Goal: Ask a question

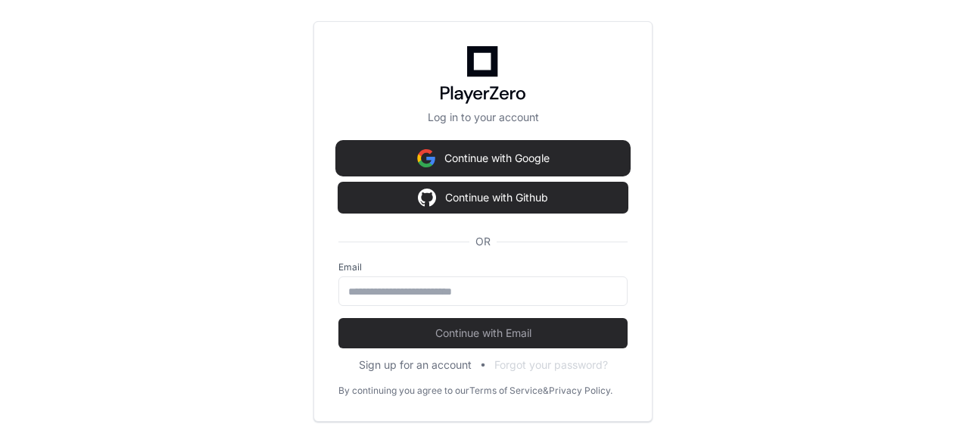
click at [481, 155] on button "Continue with Google" at bounding box center [482, 158] width 289 height 30
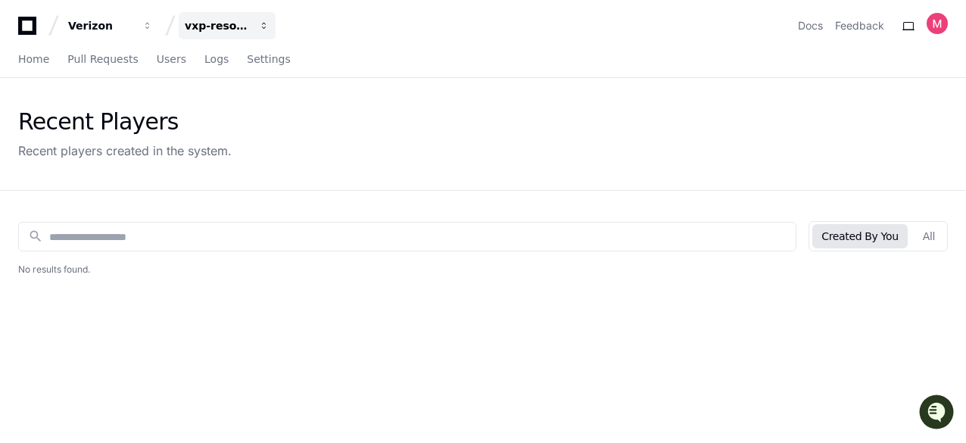
click at [264, 23] on span "button" at bounding box center [264, 25] width 11 height 11
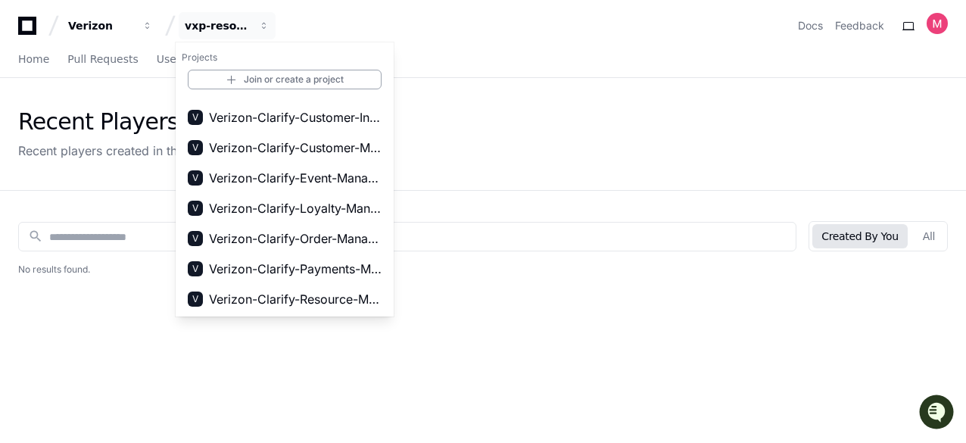
scroll to position [297, 0]
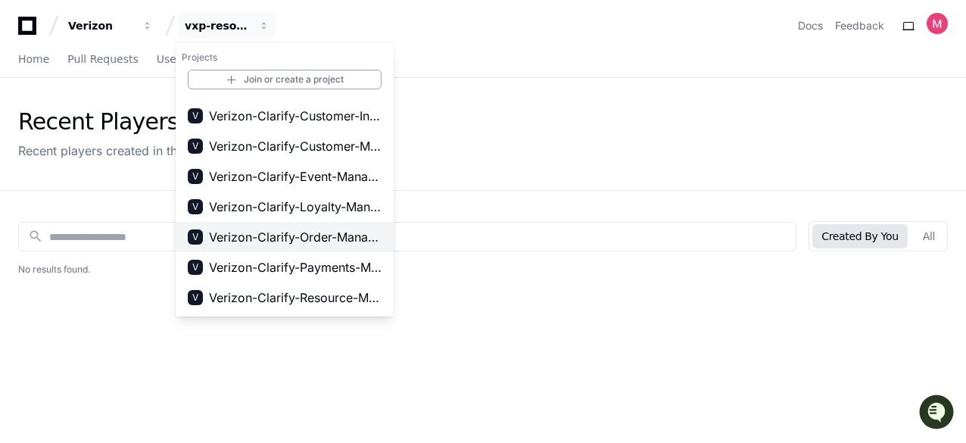
click at [282, 234] on span "Verizon-Clarify-Order-Management" at bounding box center [295, 237] width 173 height 18
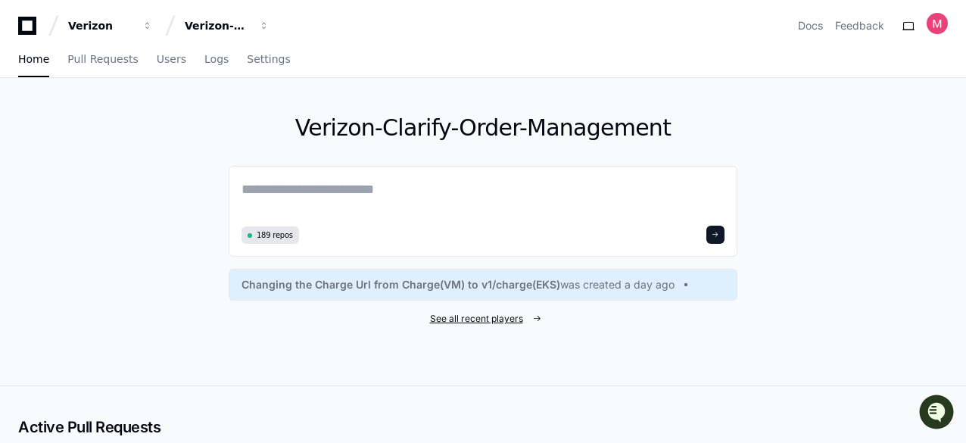
click at [462, 316] on span "See all recent players" at bounding box center [476, 319] width 93 height 12
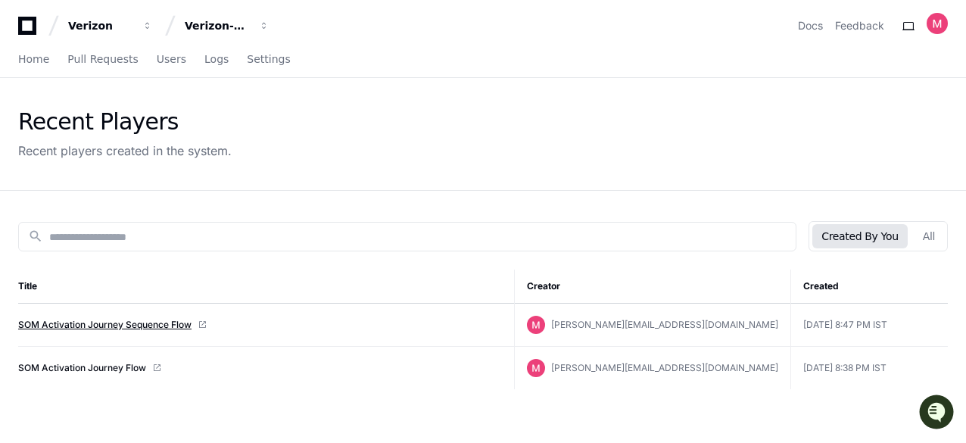
click at [67, 322] on link "SOM Activation Journey Sequence Flow" at bounding box center [104, 325] width 173 height 12
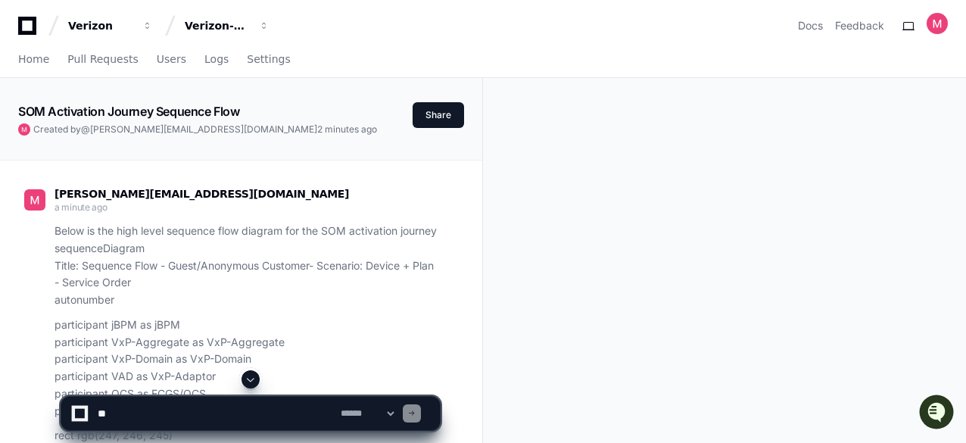
click at [250, 377] on span at bounding box center [250, 379] width 12 height 12
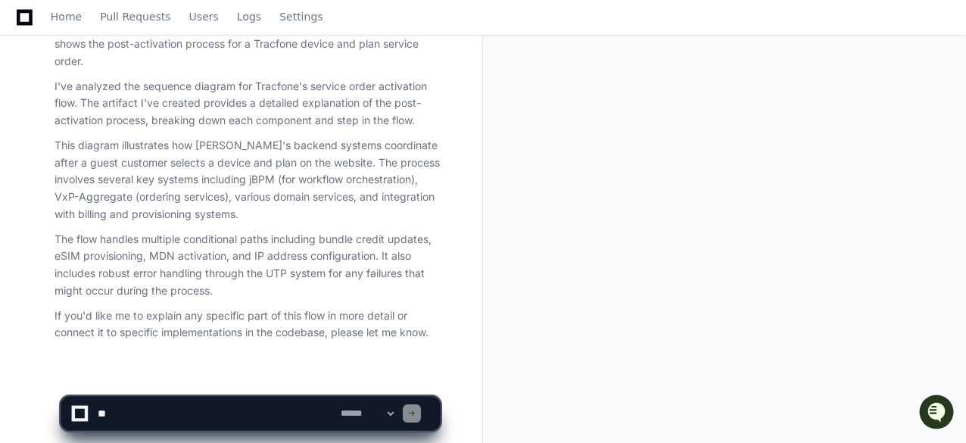
click at [129, 413] on textarea at bounding box center [216, 413] width 243 height 33
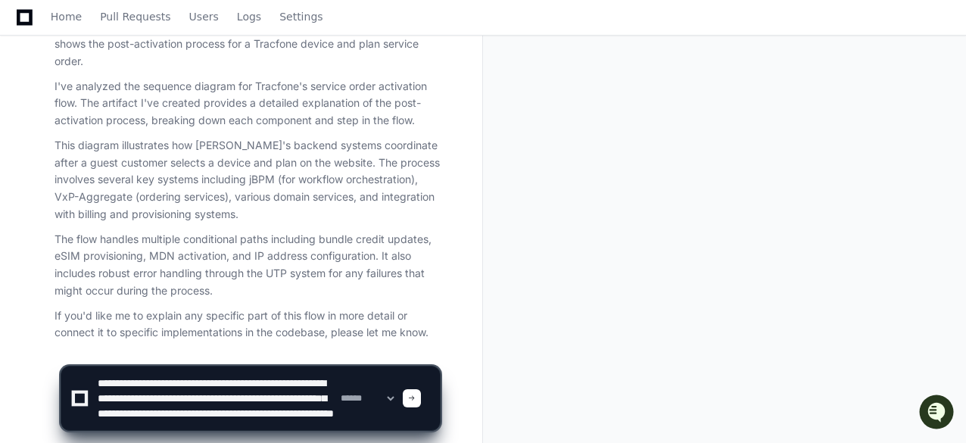
scroll to position [20, 0]
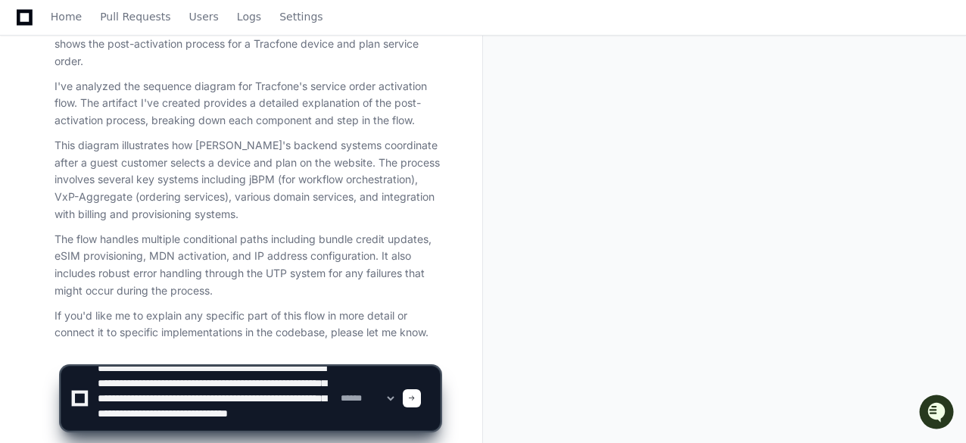
click at [291, 422] on textarea at bounding box center [216, 398] width 243 height 64
paste textarea "**********"
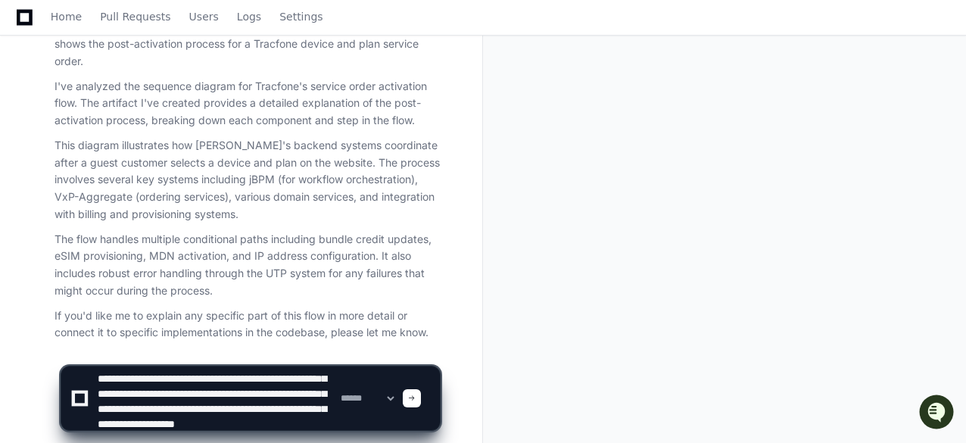
scroll to position [383, 0]
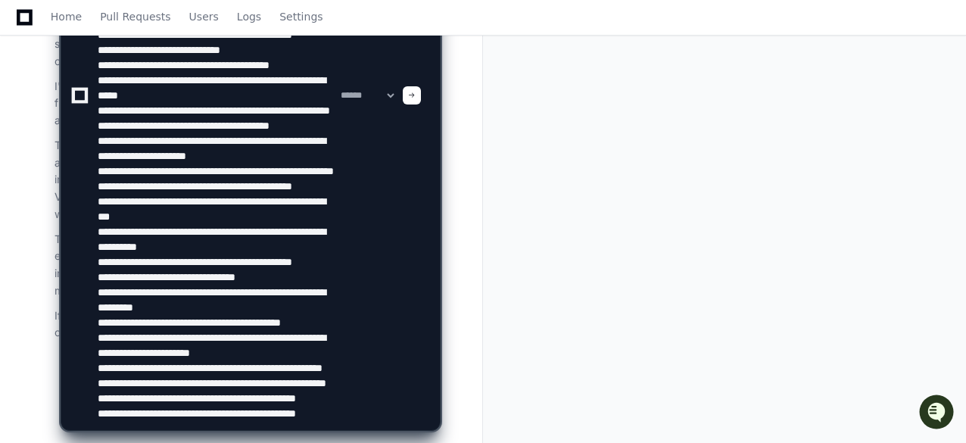
click at [157, 409] on textarea at bounding box center [216, 95] width 243 height 669
click at [111, 418] on textarea at bounding box center [216, 95] width 243 height 669
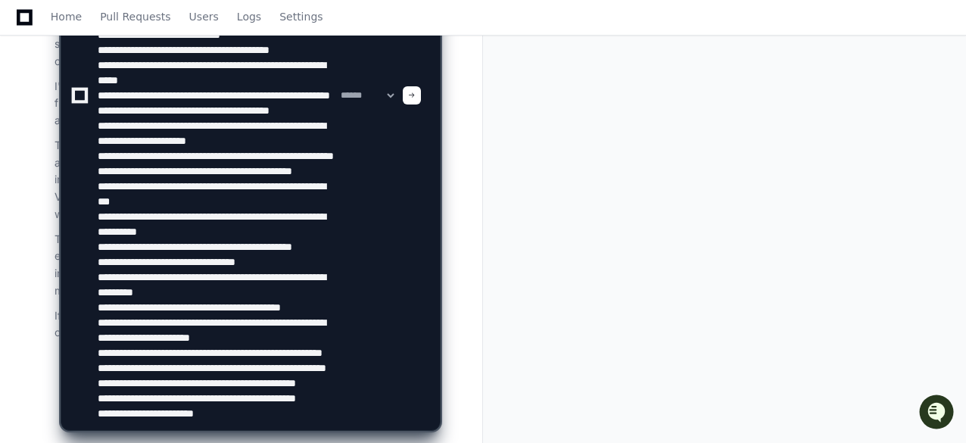
paste textarea "**********"
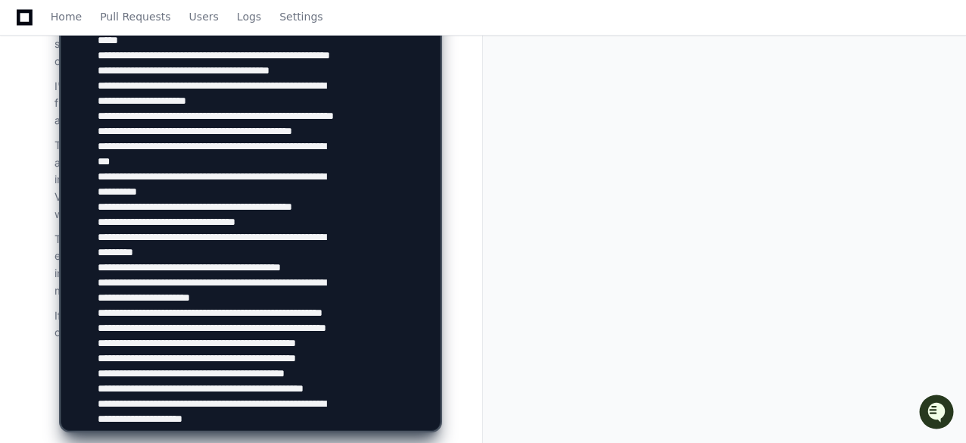
scroll to position [10, 0]
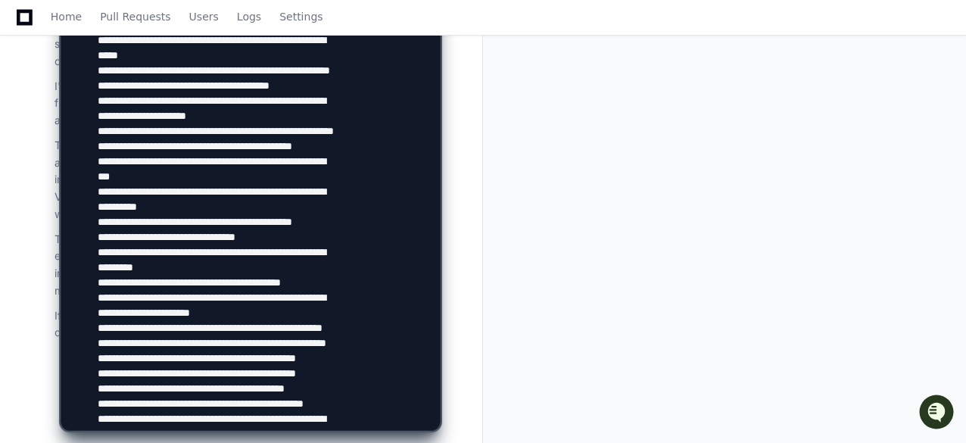
click at [138, 187] on textarea at bounding box center [216, 19] width 243 height 820
type textarea "**********"
click at [797, 223] on div "**********" at bounding box center [483, 13] width 966 height 860
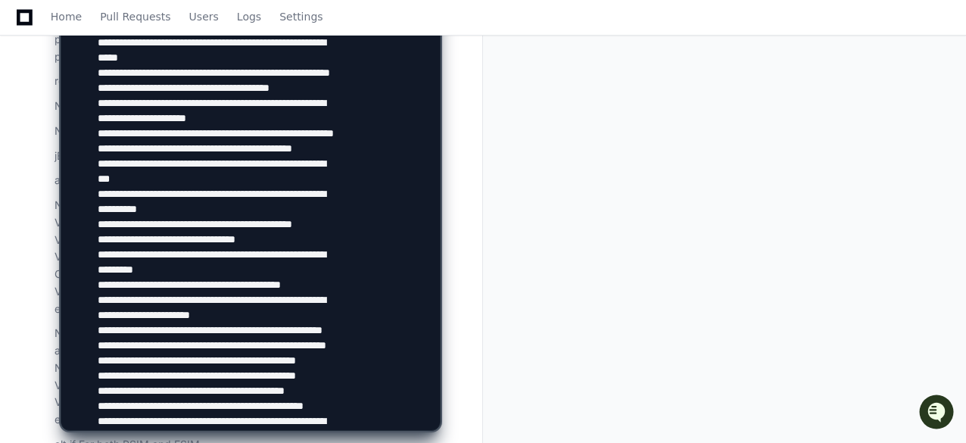
scroll to position [0, 0]
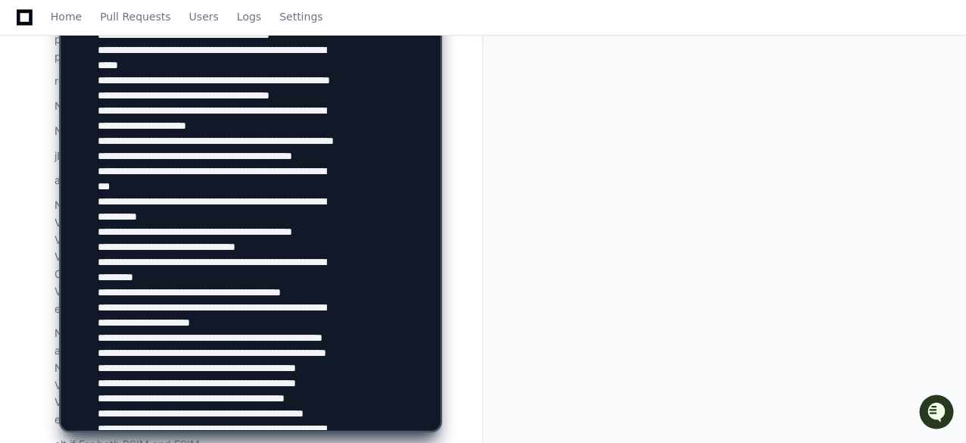
click at [313, 125] on textarea at bounding box center [216, 19] width 243 height 820
drag, startPoint x: 335, startPoint y: 113, endPoint x: 335, endPoint y: 28, distance: 84.8
click at [285, 62] on textarea at bounding box center [216, 19] width 243 height 820
click at [220, 60] on textarea at bounding box center [216, 19] width 243 height 820
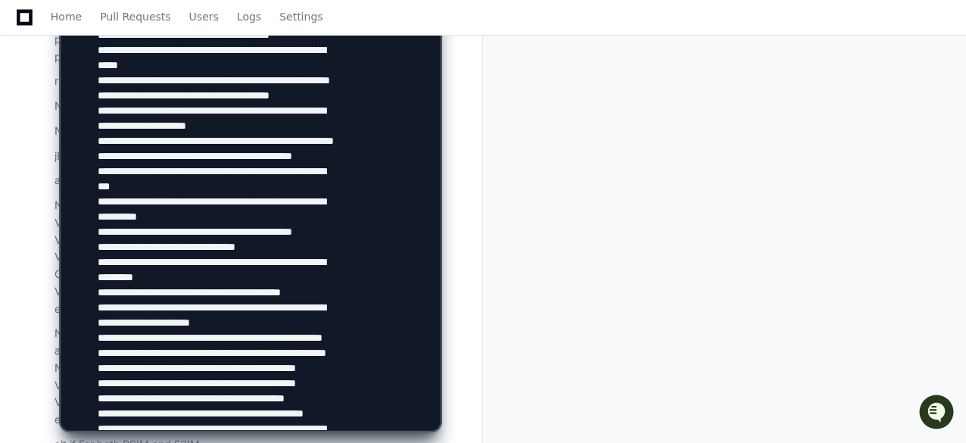
click at [854, 242] on div "**********" at bounding box center [483, 13] width 966 height 860
click at [671, 208] on div at bounding box center [599, 13] width 232 height 860
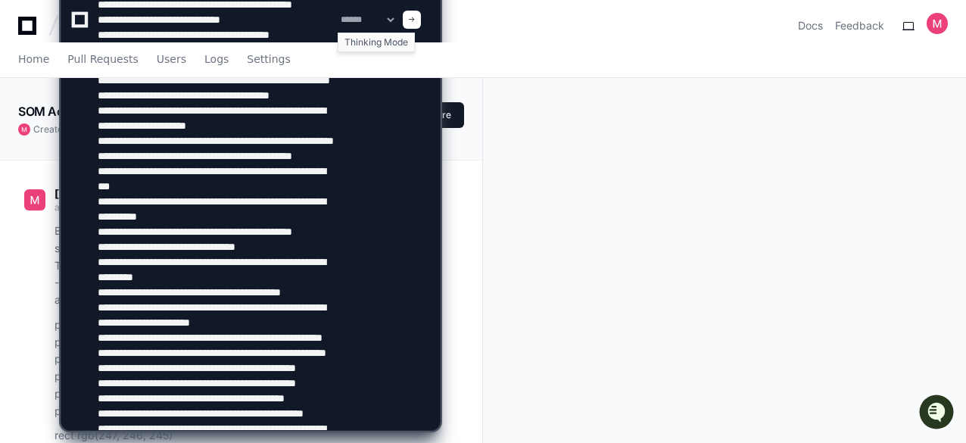
click at [397, 20] on select "**********" at bounding box center [367, 19] width 59 height 11
select select "*********"
click at [338, 14] on select "**********" at bounding box center [367, 19] width 59 height 11
click at [416, 19] on span at bounding box center [412, 20] width 8 height 8
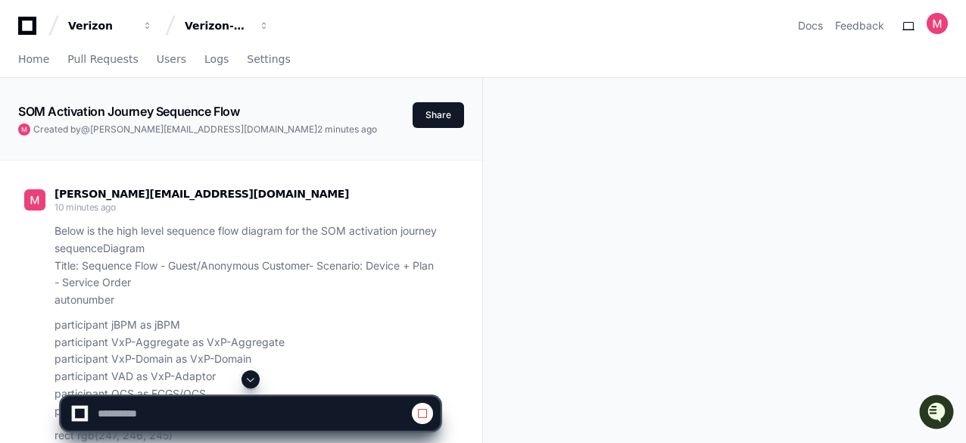
click at [251, 377] on span at bounding box center [250, 379] width 12 height 12
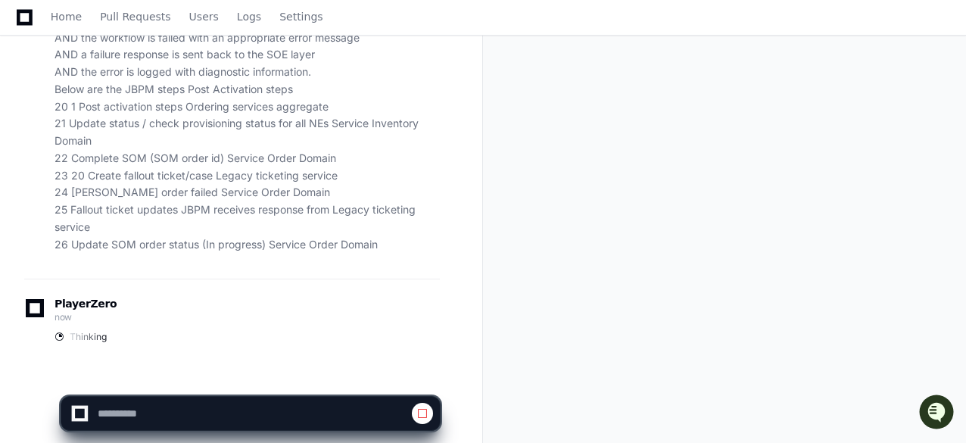
select select "*********"
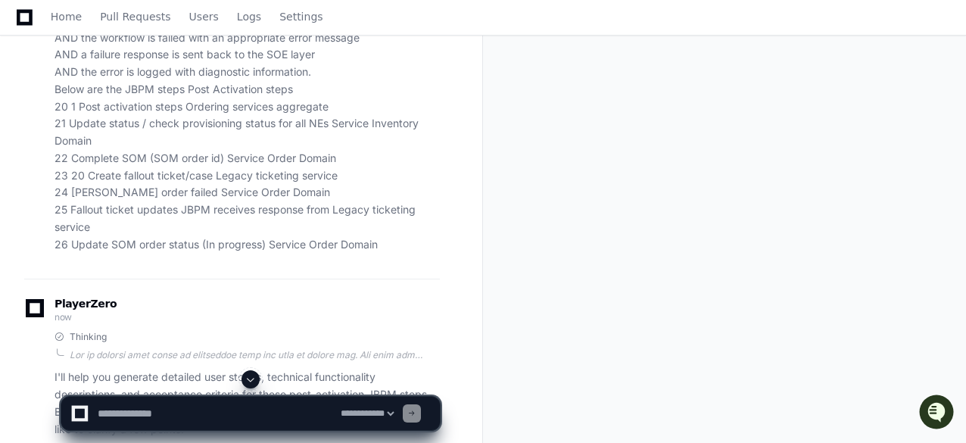
click at [331, 369] on p "I'll help you generate detailed user stories, technical functionality descripti…" at bounding box center [246, 403] width 385 height 69
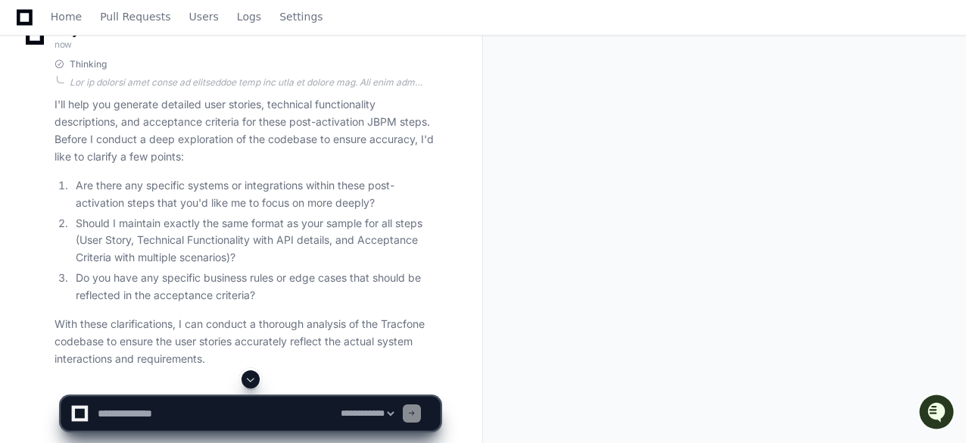
scroll to position [3161, 0]
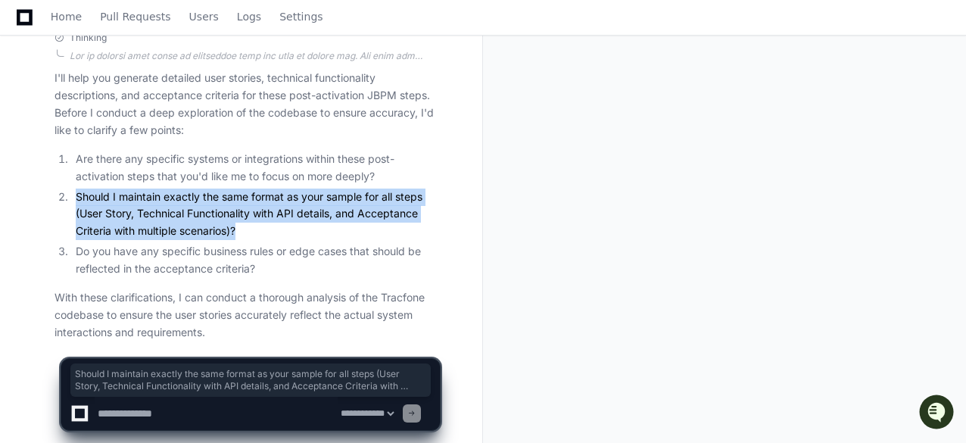
drag, startPoint x: 245, startPoint y: 209, endPoint x: 75, endPoint y: 173, distance: 174.0
click at [75, 188] on li "Should I maintain exactly the same format as your sample for all steps (User St…" at bounding box center [255, 213] width 369 height 51
copy li "Should I maintain exactly the same format as your sample for all steps (User St…"
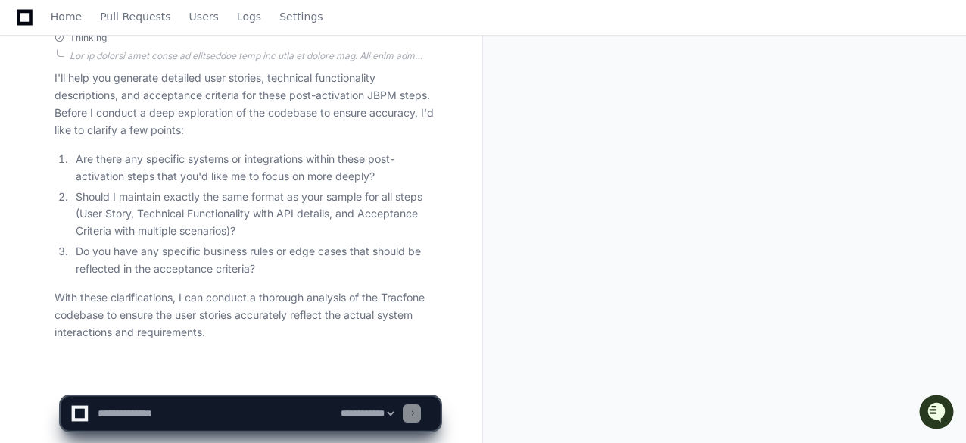
click at [191, 413] on textarea at bounding box center [216, 413] width 243 height 33
paste textarea "**********"
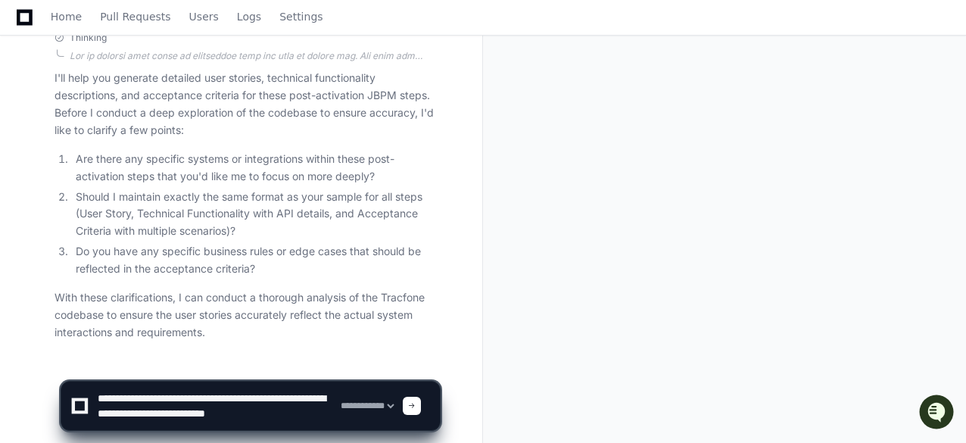
scroll to position [0, 0]
type textarea "*"
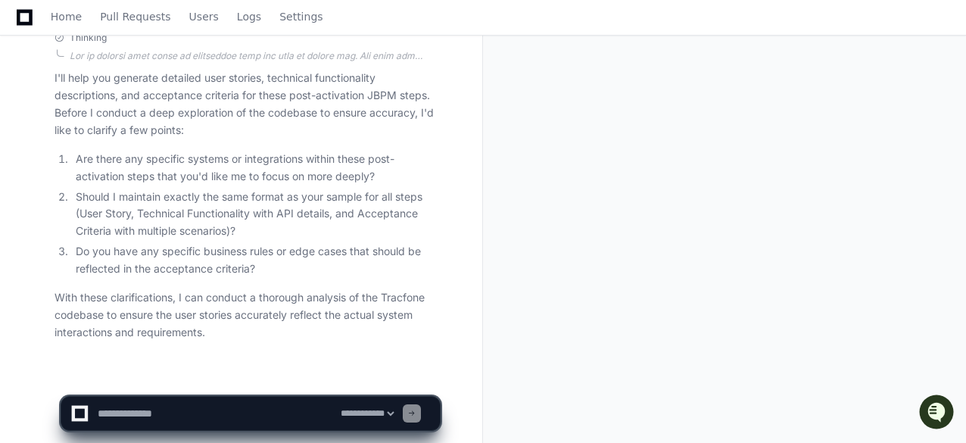
click at [126, 409] on textarea at bounding box center [216, 413] width 243 height 33
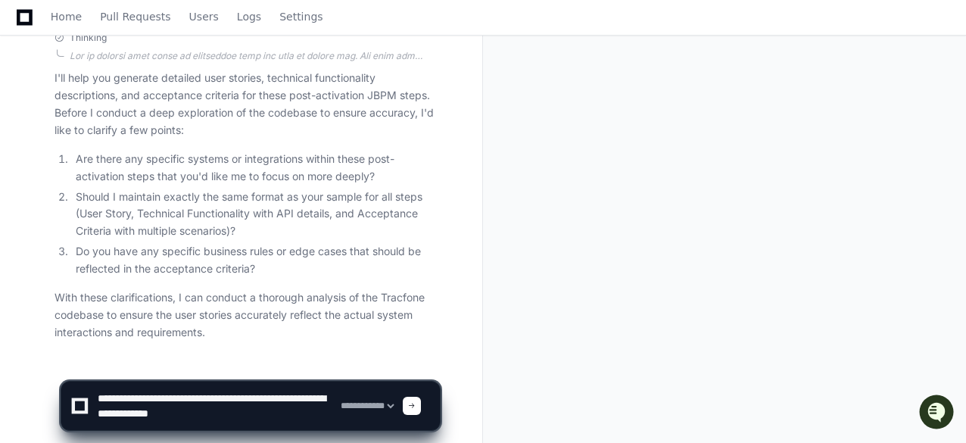
type textarea "**********"
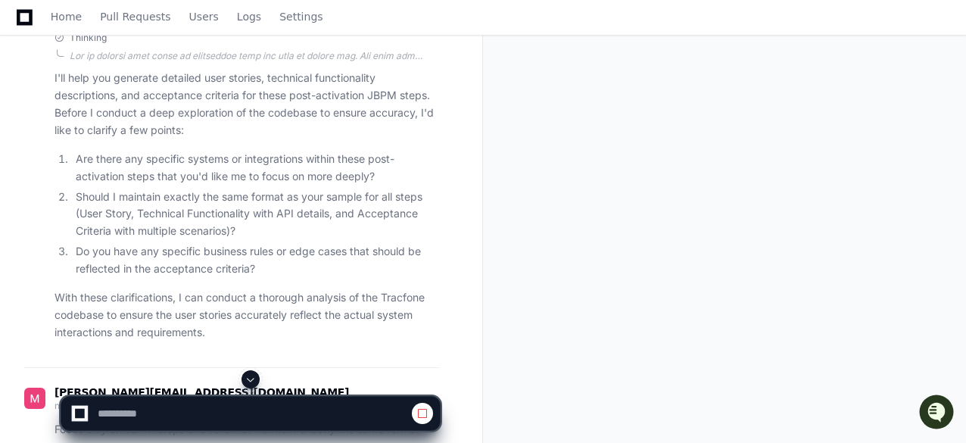
click at [251, 379] on span at bounding box center [250, 379] width 12 height 12
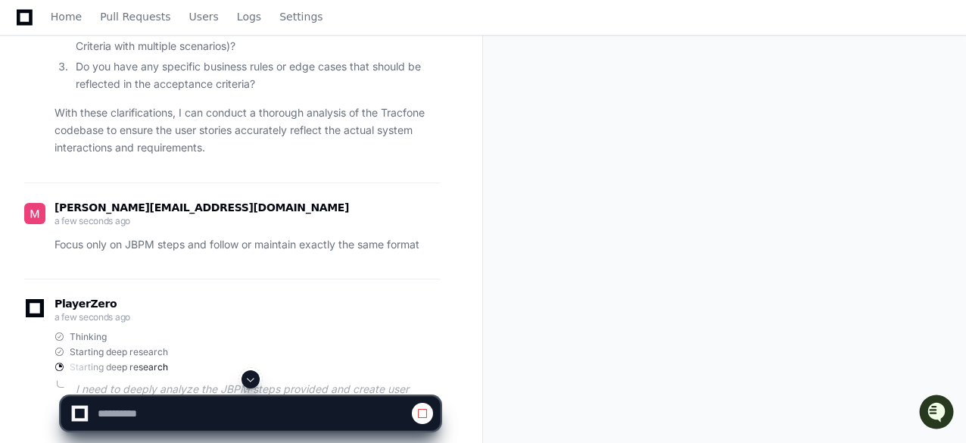
click at [248, 381] on span at bounding box center [250, 379] width 12 height 12
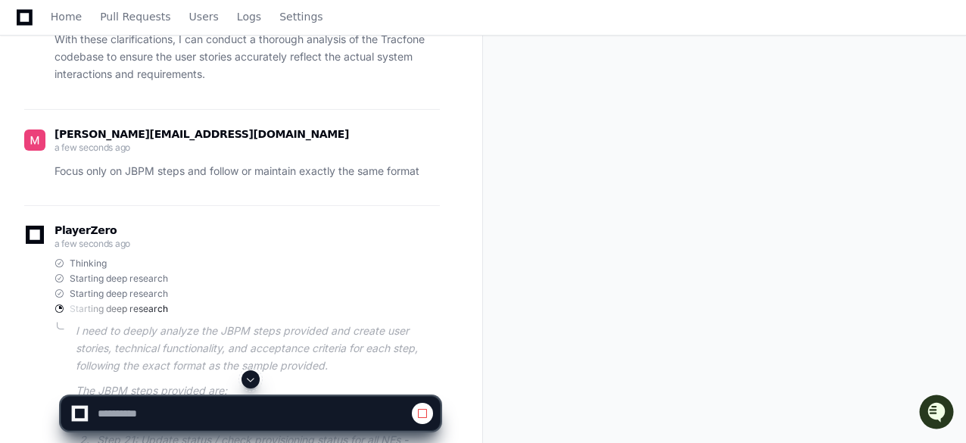
click at [303, 322] on p "I need to deeply analyze the JBPM steps provided and create user stories, techn…" at bounding box center [258, 347] width 364 height 51
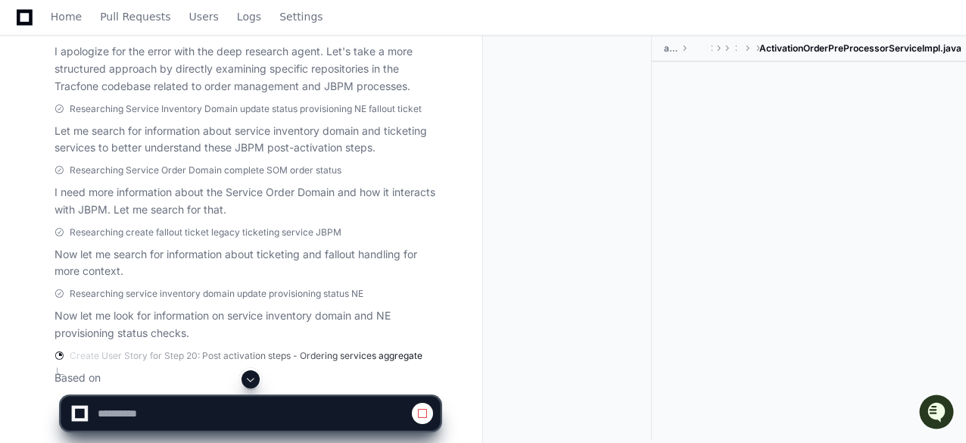
scroll to position [3819, 0]
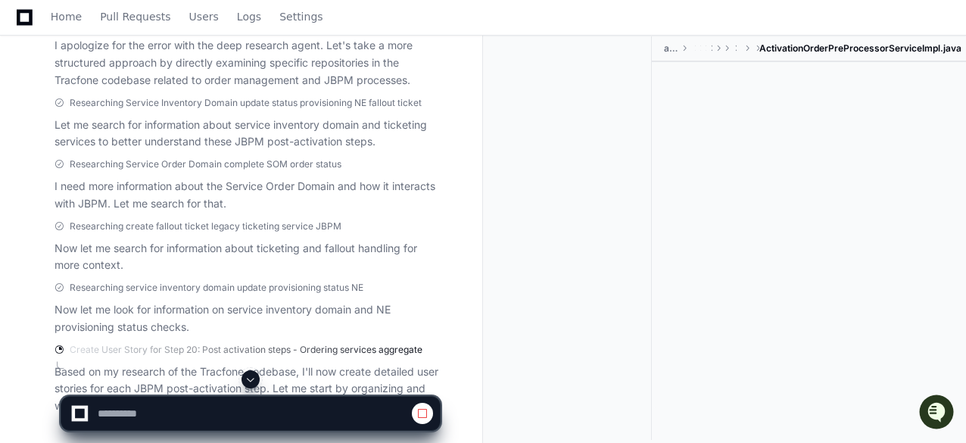
click at [292, 310] on p "Now let me look for information on service inventory domain and NE provisioning…" at bounding box center [246, 318] width 385 height 35
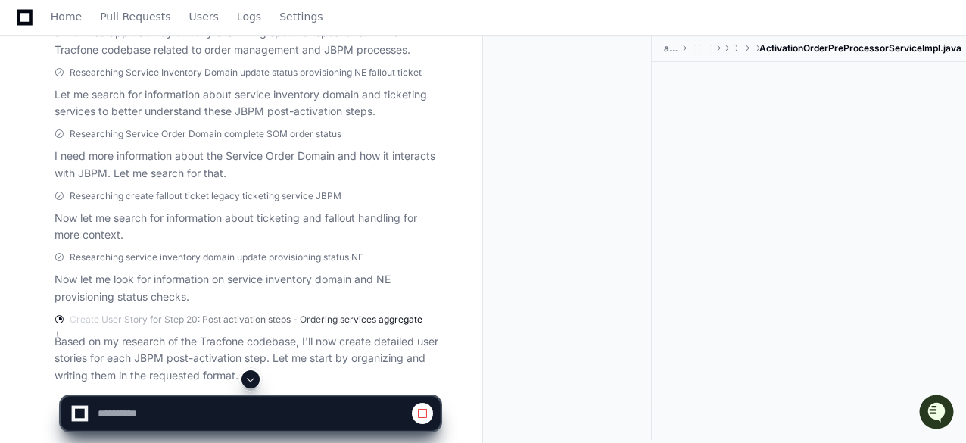
scroll to position [3891, 0]
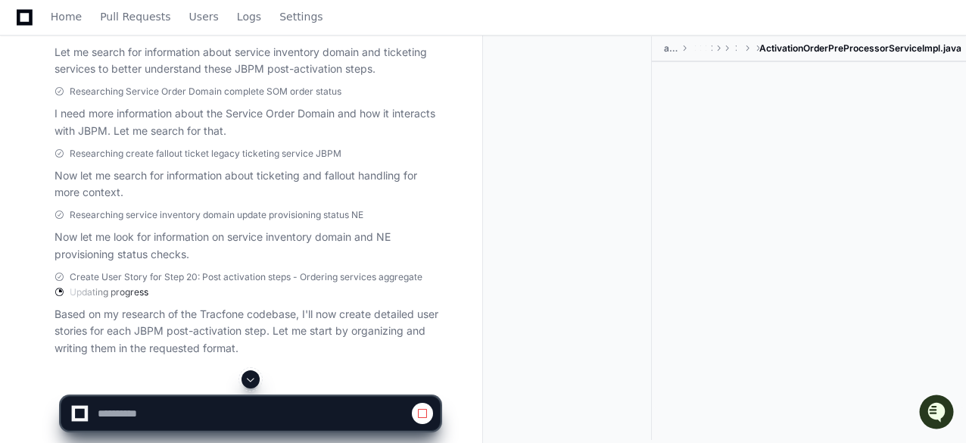
select select "*********"
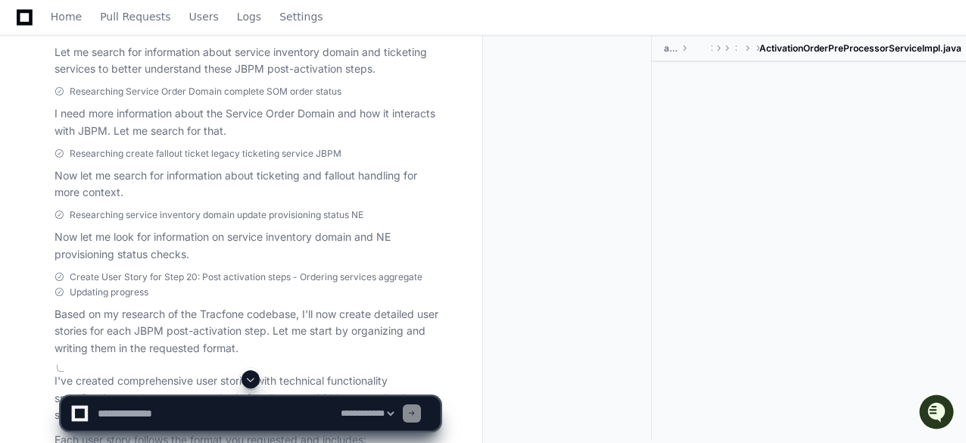
click at [291, 341] on div "PlayerZero 4 minutes ago Thinking Starting deep research Starting deep research…" at bounding box center [232, 324] width 416 height 1183
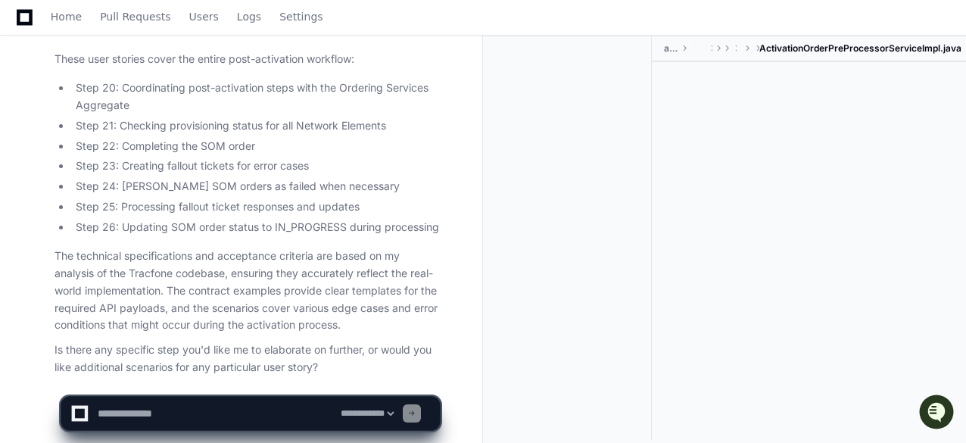
scroll to position [4440, 0]
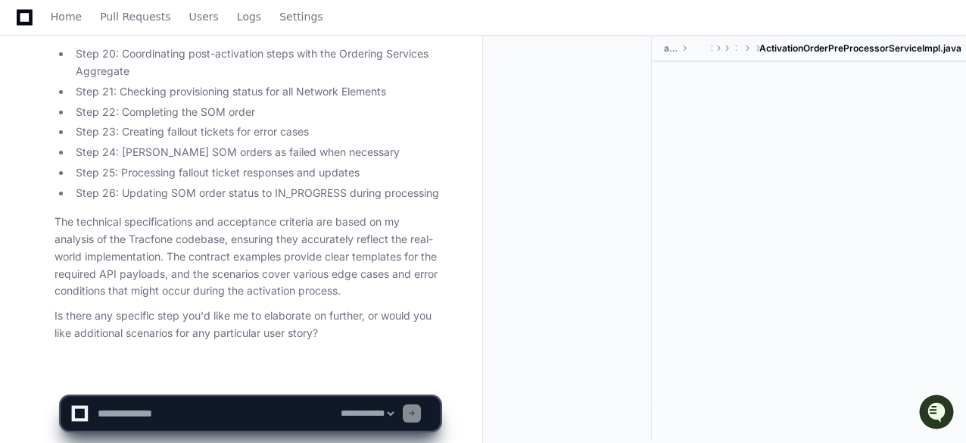
click at [202, 409] on textarea at bounding box center [216, 413] width 243 height 33
type textarea "**"
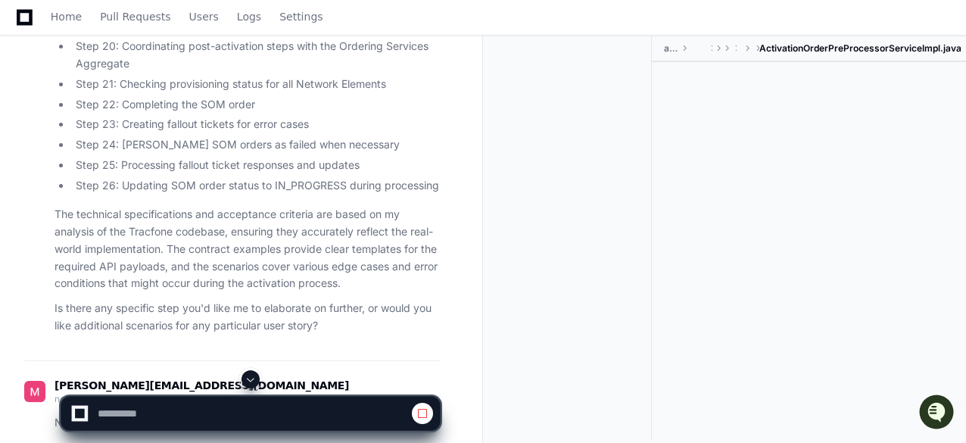
click at [253, 378] on span at bounding box center [250, 379] width 12 height 12
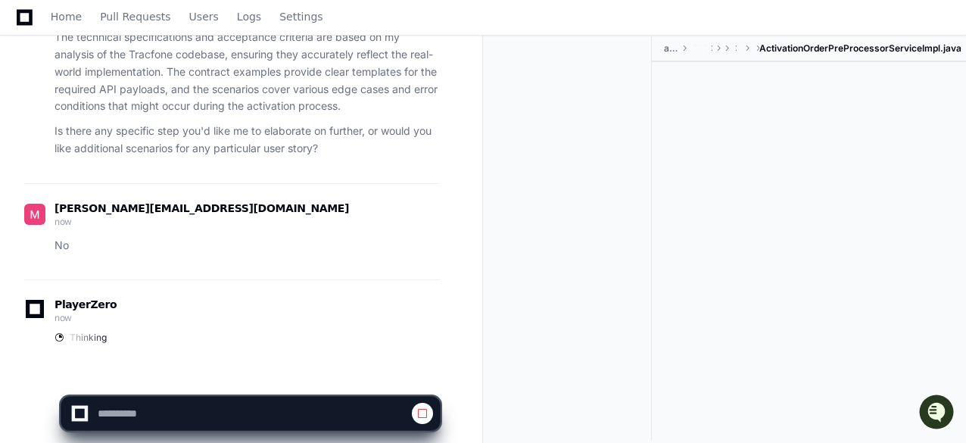
select select "*********"
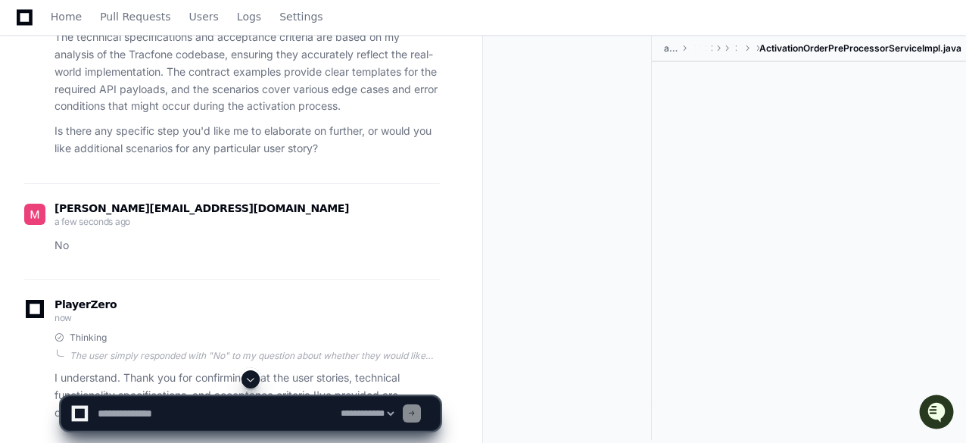
click at [258, 332] on div "Thinking" at bounding box center [246, 338] width 385 height 12
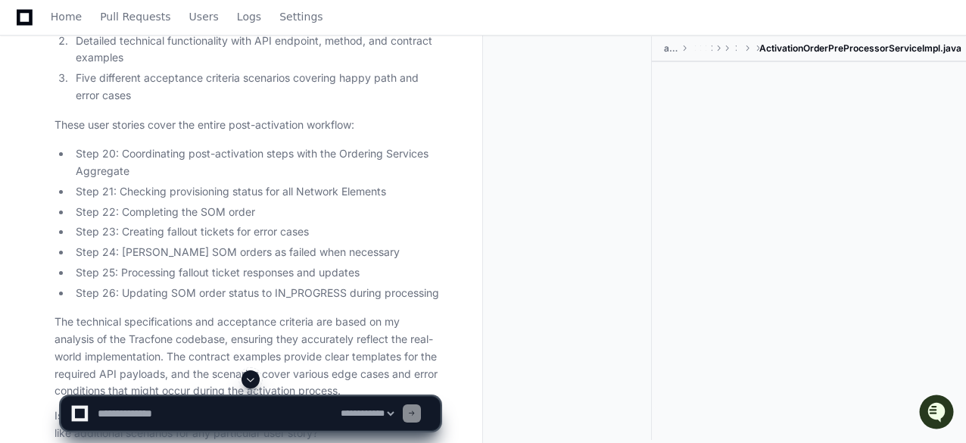
scroll to position [4514, 0]
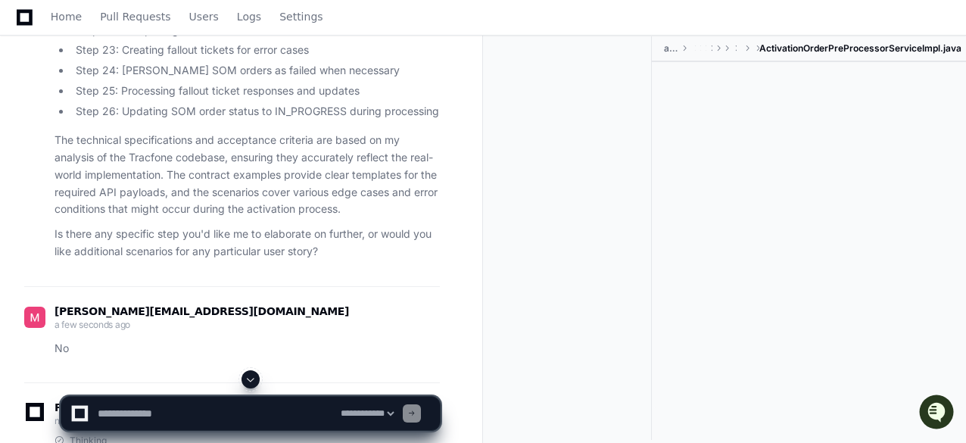
click at [348, 340] on p "No" at bounding box center [246, 348] width 385 height 17
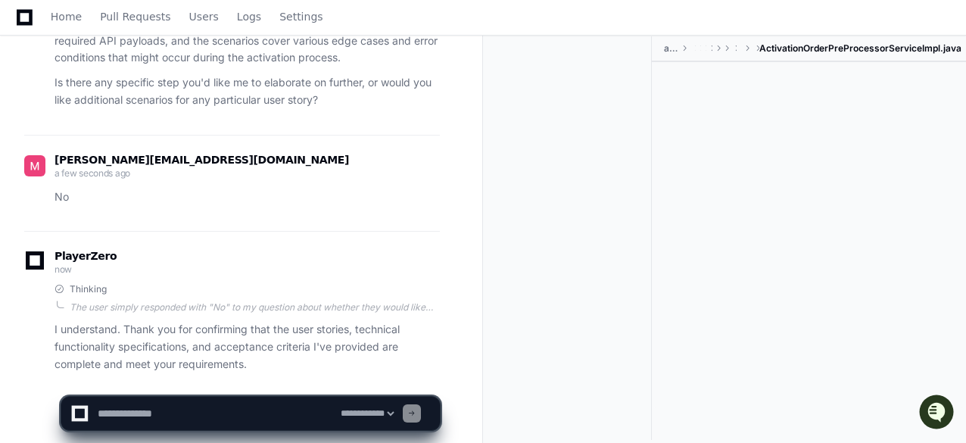
scroll to position [4696, 0]
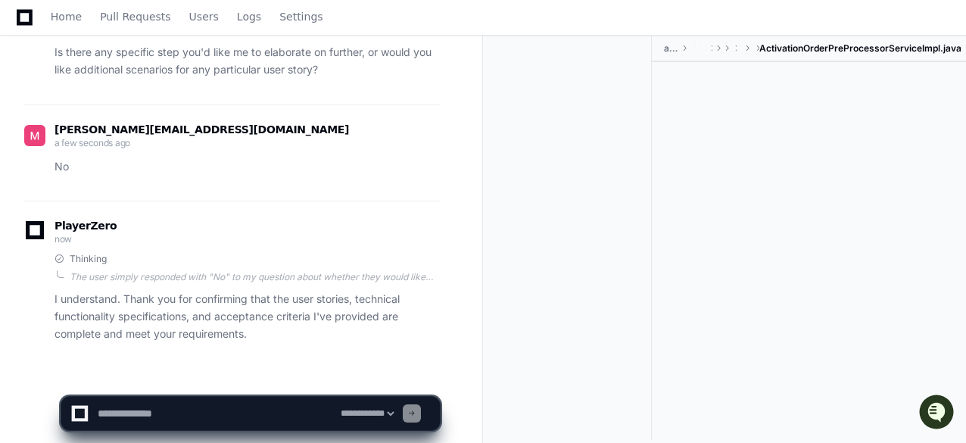
click at [196, 405] on textarea at bounding box center [216, 413] width 243 height 33
click at [760, 45] on span at bounding box center [758, 48] width 12 height 9
click at [804, 46] on span "ActivationOrderPreProcessorServiceImpl.java" at bounding box center [860, 48] width 202 height 12
click at [663, 45] on ul "activation-order-pre-processor src main java com tracfone activation order pre …" at bounding box center [812, 48] width 307 height 24
click at [595, 192] on div at bounding box center [573, 237] width 157 height 403
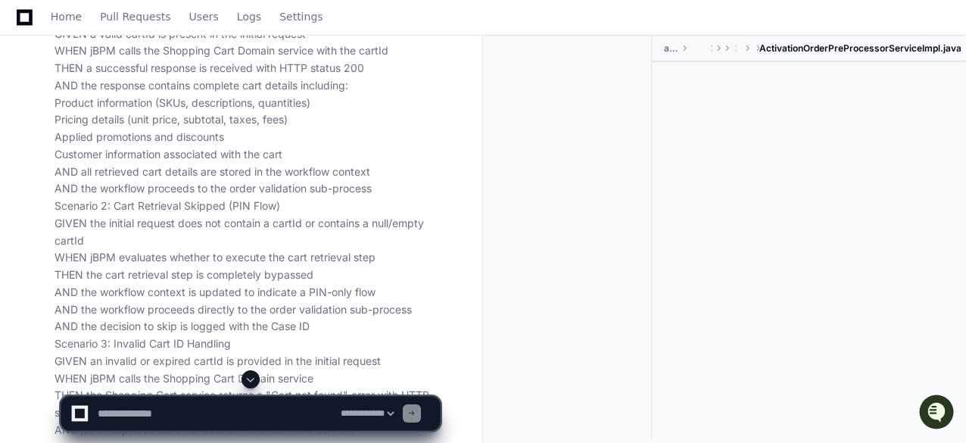
scroll to position [2483, 0]
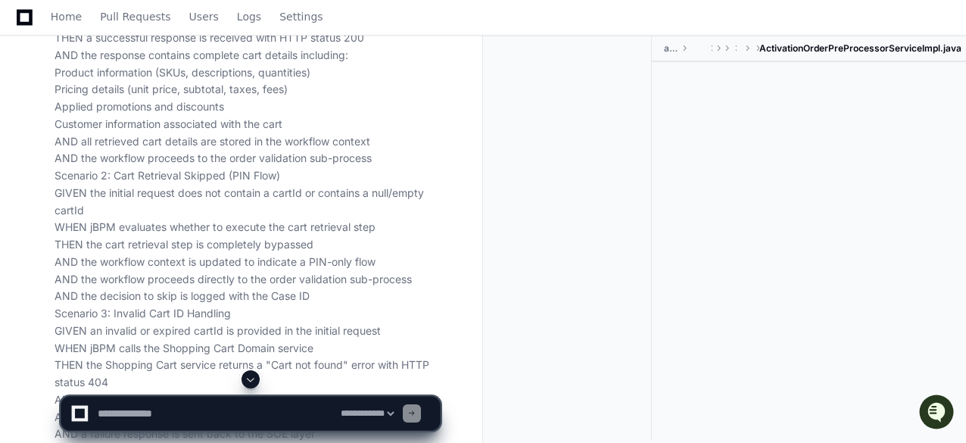
click at [358, 239] on p "Below are the JBPM steps derived from the above high level design. Based on the…" at bounding box center [246, 158] width 385 height 947
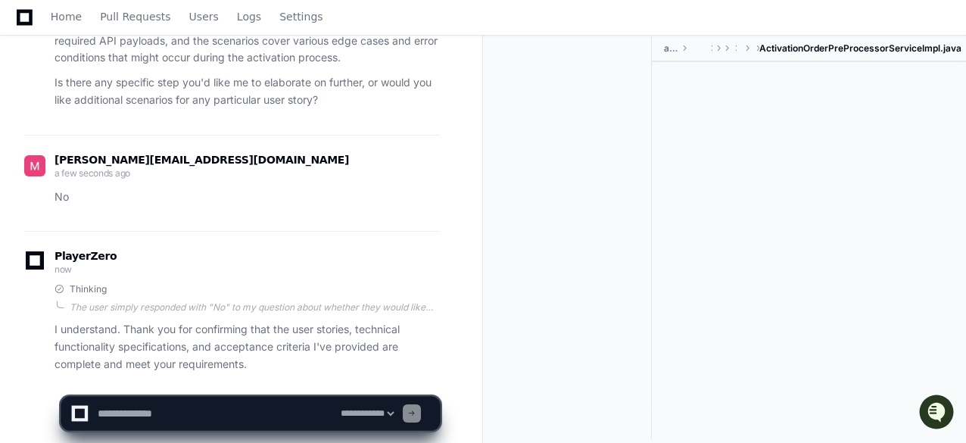
scroll to position [4696, 0]
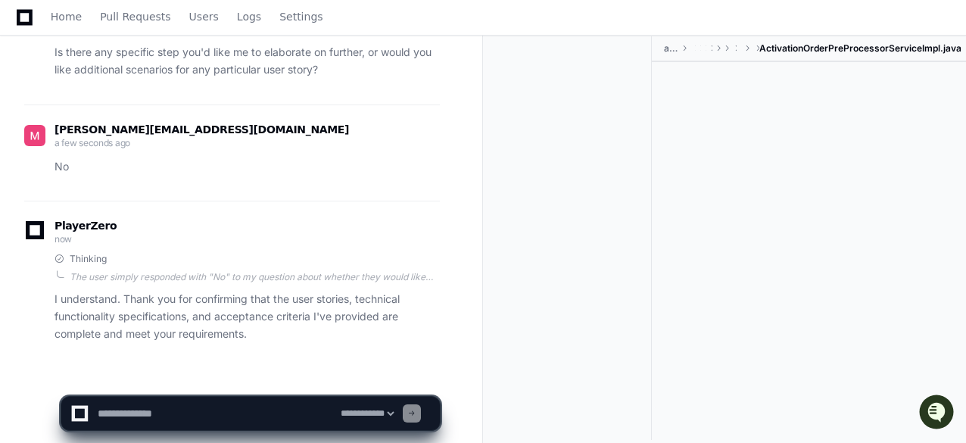
click at [238, 125] on div "[PERSON_NAME][EMAIL_ADDRESS][DOMAIN_NAME] a few seconds ago" at bounding box center [232, 138] width 416 height 26
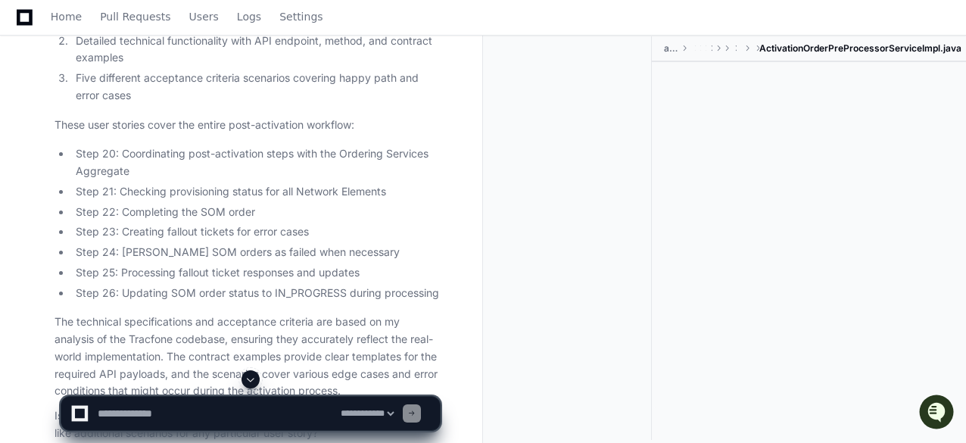
scroll to position [4302, 0]
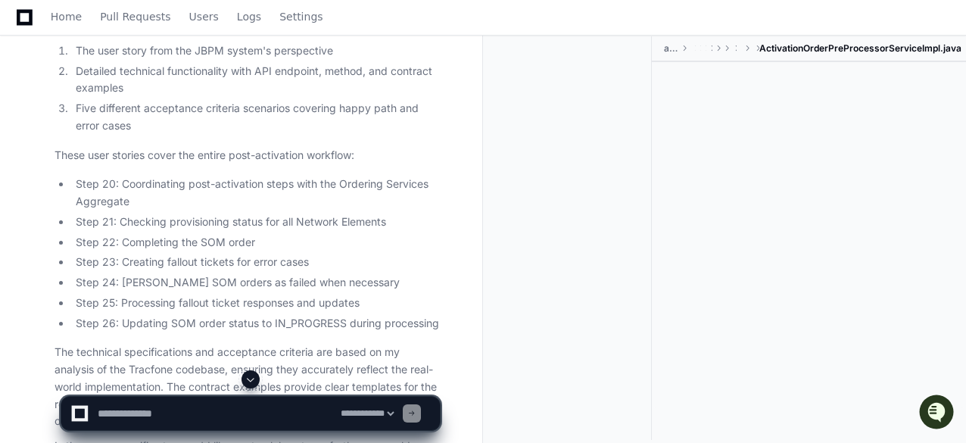
click at [168, 213] on li "Step 21: Checking provisioning status for all Network Elements" at bounding box center [255, 221] width 369 height 17
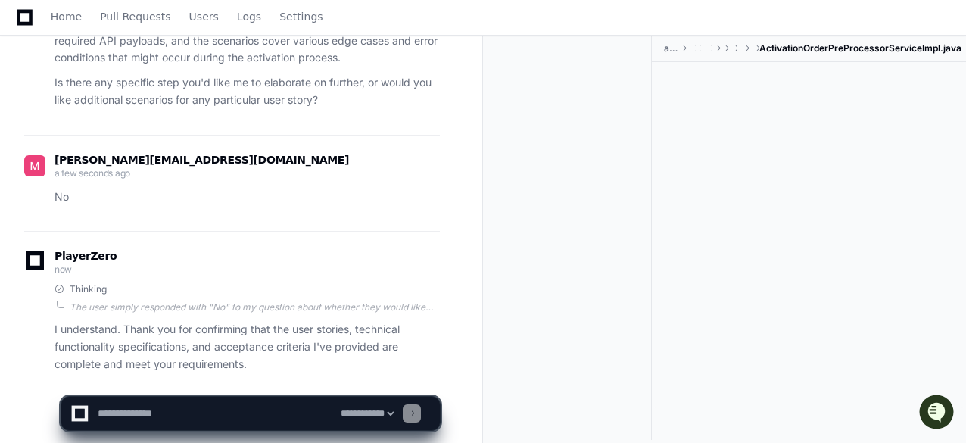
scroll to position [4696, 0]
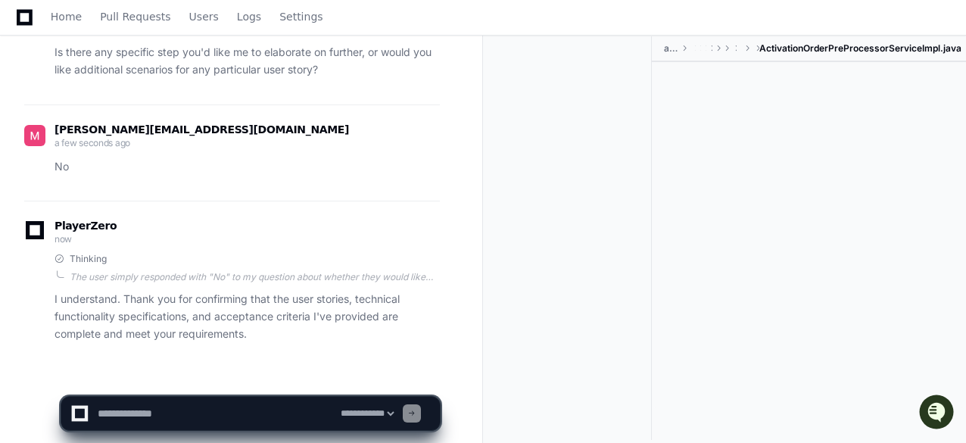
click at [542, 282] on div at bounding box center [573, 237] width 157 height 403
click at [64, 20] on span "Home" at bounding box center [66, 16] width 31 height 9
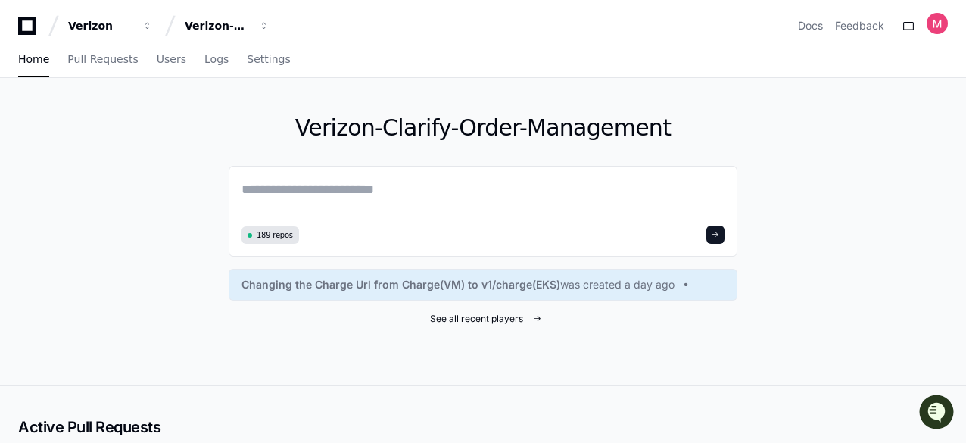
click at [466, 314] on span "See all recent players" at bounding box center [476, 319] width 93 height 12
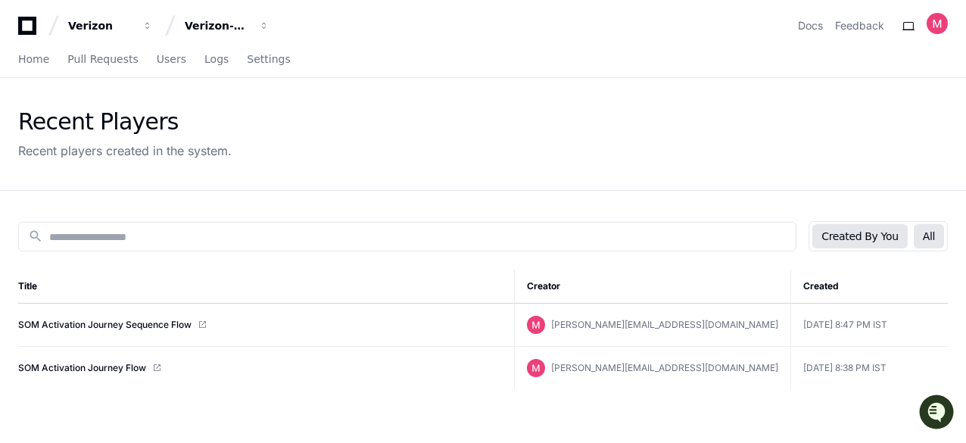
click at [933, 234] on button "All" at bounding box center [929, 236] width 30 height 24
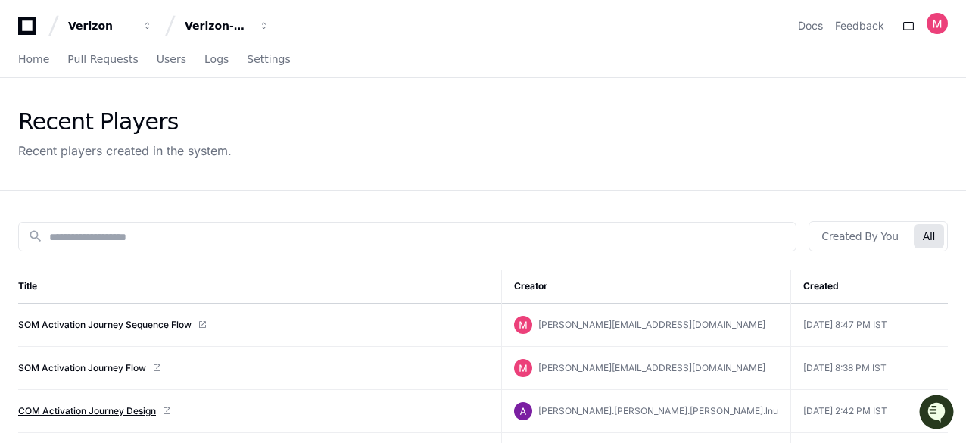
click at [79, 409] on link "COM Activation Journey Design" at bounding box center [87, 411] width 138 height 12
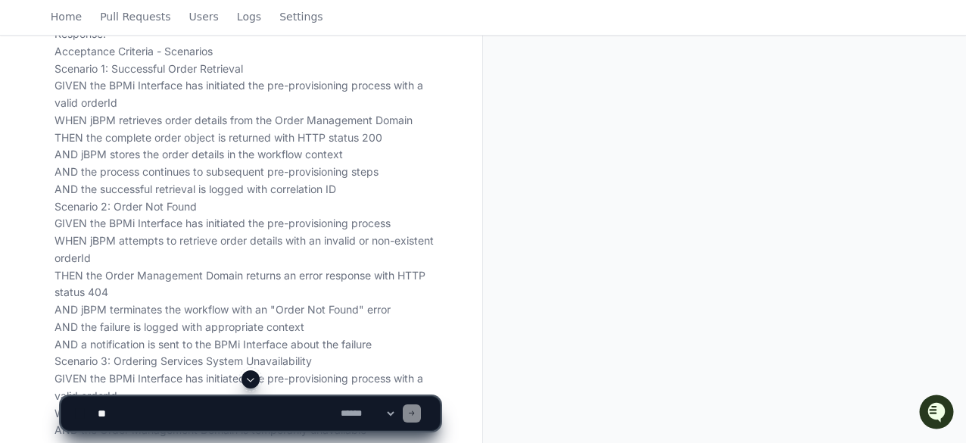
scroll to position [6479, 0]
